Goal: Check status: Check status

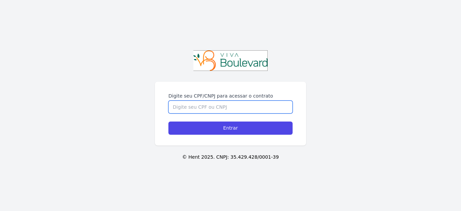
click at [202, 98] on div "Digite seu CPF/CNPJ para acessar o contrato" at bounding box center [230, 102] width 124 height 21
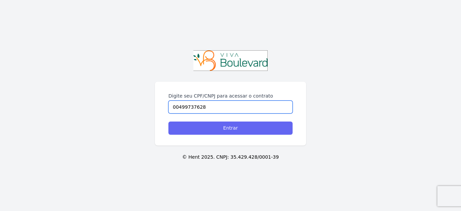
type input "00499737628"
click at [214, 129] on input "Entrar" at bounding box center [230, 127] width 124 height 13
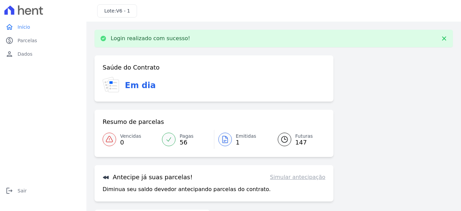
click at [225, 140] on icon at bounding box center [224, 139] width 5 height 7
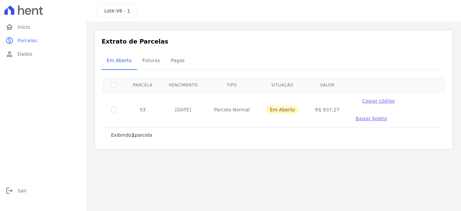
click at [373, 101] on span "Copiar código" at bounding box center [378, 100] width 32 height 5
